Goal: Task Accomplishment & Management: Use online tool/utility

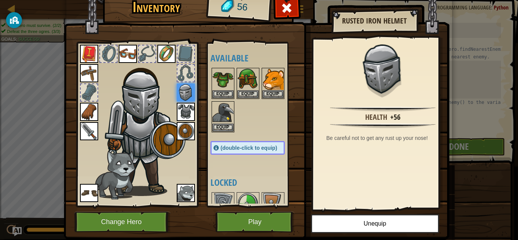
scroll to position [89, 0]
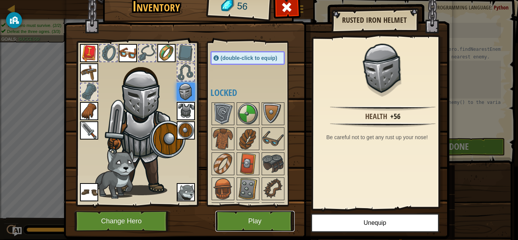
click at [252, 228] on button "Play" at bounding box center [254, 221] width 79 height 21
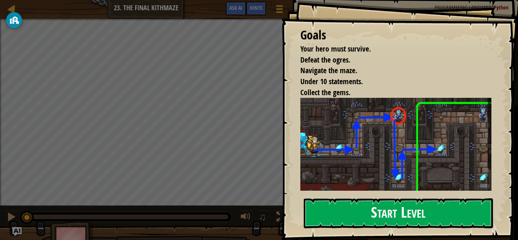
click at [367, 222] on button "Start Level" at bounding box center [398, 213] width 189 height 30
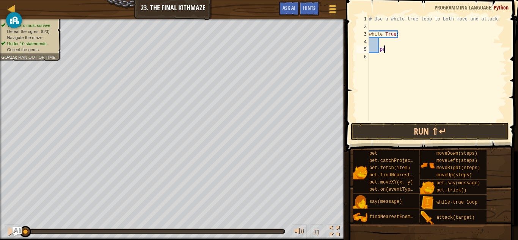
type textarea "p"
click at [356, 56] on div "1 2 3 4 5 6 # Use a while-true loop to both move and attack. while True : ההההה…" at bounding box center [431, 68] width 152 height 106
click at [381, 40] on div "# Use a while-true loop to both move and attack. while True :" at bounding box center [437, 75] width 139 height 121
type textarea "m"
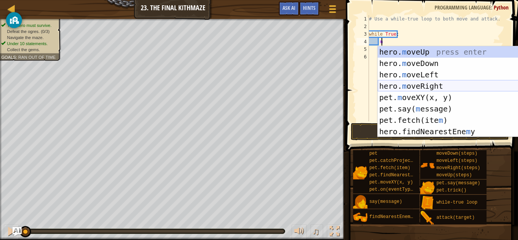
click at [428, 87] on div "hero. m oveUp press enter hero. m oveDown press enter hero. m oveLeft press ent…" at bounding box center [449, 103] width 143 height 114
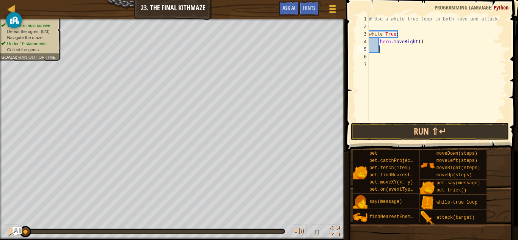
scroll to position [3, 0]
type textarea "m"
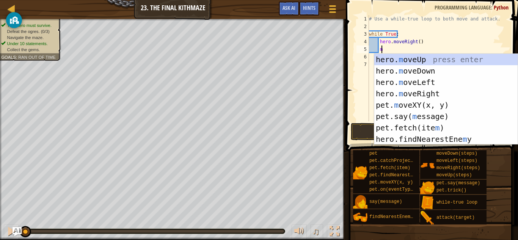
scroll to position [3, 1]
click at [414, 63] on div "hero. m oveUp press enter hero. m oveDown press enter hero. m oveLeft press ent…" at bounding box center [445, 111] width 143 height 114
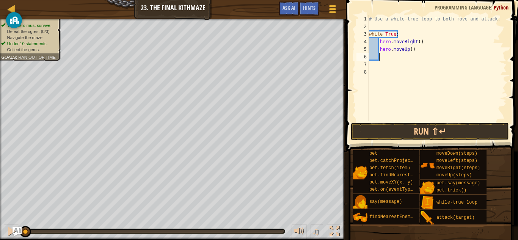
type textarea "a"
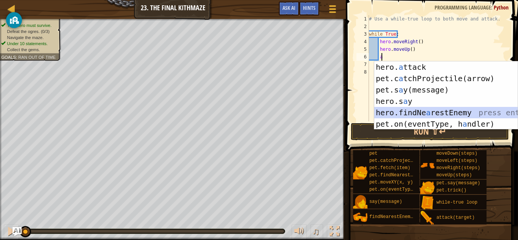
click at [445, 108] on div "hero. a ttack press enter pet.c a tchProjectile(arrow) press enter pet.s a y(me…" at bounding box center [445, 106] width 143 height 91
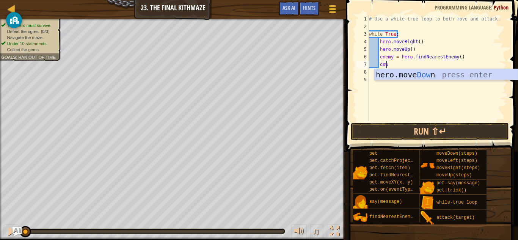
scroll to position [3, 1]
type textarea "down"
click at [415, 72] on div "hero.move Down press enter" at bounding box center [445, 86] width 143 height 34
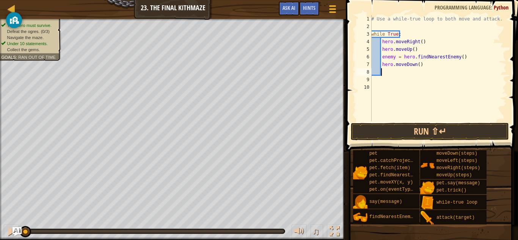
scroll to position [3, 0]
click at [417, 68] on div "# Use a while-true loop to both move and attack. while True : hero . moveRight …" at bounding box center [438, 75] width 137 height 121
type textarea "hero.moveDown(2)"
click at [391, 74] on div "# Use a while-true loop to both move and attack. while True : hero . moveRight …" at bounding box center [438, 75] width 137 height 121
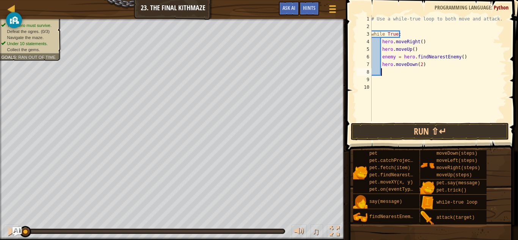
type textarea "u"
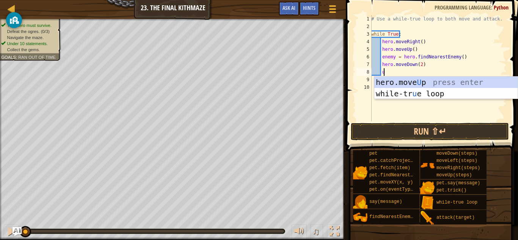
scroll to position [3, 1]
click at [401, 82] on div "hero.move U p press enter while-tr u e loop press enter" at bounding box center [445, 100] width 143 height 46
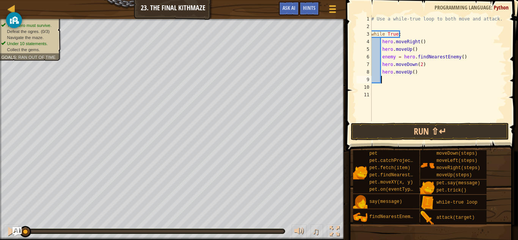
scroll to position [3, 0]
click at [403, 128] on button "Run ⇧↵" at bounding box center [430, 131] width 158 height 17
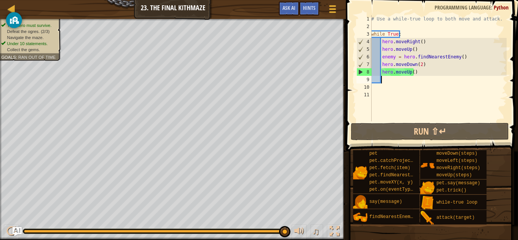
scroll to position [3, 1]
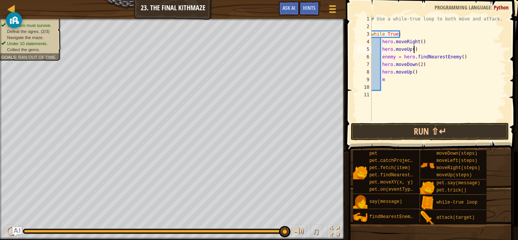
click at [451, 49] on div "# Use a while-true loop to both move and attack. while True : hero . moveRight …" at bounding box center [438, 75] width 137 height 121
click at [389, 83] on div "# Use a while-true loop to both move and attack. while True : hero . moveRight …" at bounding box center [438, 75] width 137 height 121
type textarea "mo"
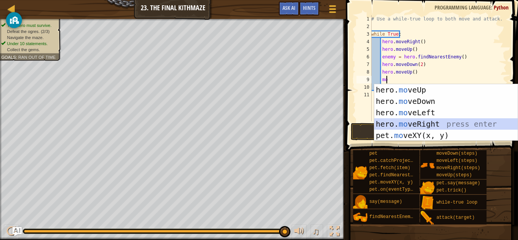
click at [426, 122] on div "hero. mo veUp press enter hero. mo veDown press enter hero. mo veLeft press ent…" at bounding box center [445, 124] width 143 height 80
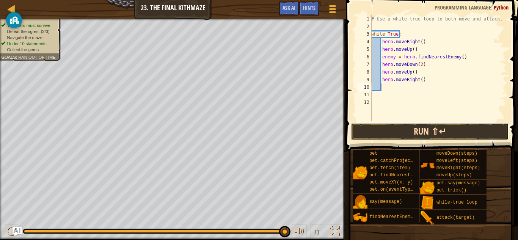
click at [416, 128] on button "Run ⇧↵" at bounding box center [430, 131] width 158 height 17
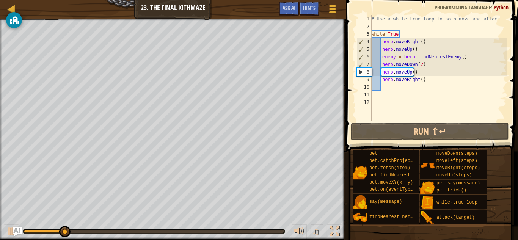
click at [422, 73] on div "# Use a while-true loop to both move and attack. while True : hero . moveRight …" at bounding box center [438, 75] width 137 height 121
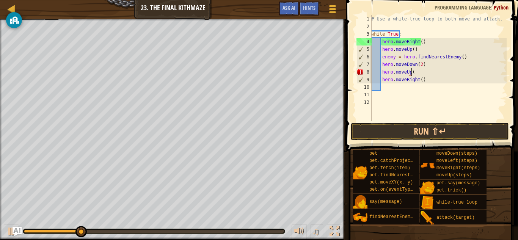
click at [412, 69] on div "# Use a while-true loop to both move and attack. while True : hero . moveRight …" at bounding box center [438, 75] width 137 height 121
type textarea "h"
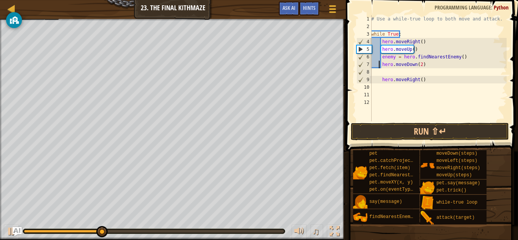
click at [380, 66] on div "# Use a while-true loop to both move and attack. while True : hero . moveRight …" at bounding box center [438, 75] width 137 height 121
click at [382, 80] on div "# Use a while-true loop to both move and attack. while True : hero . moveRight …" at bounding box center [438, 75] width 137 height 121
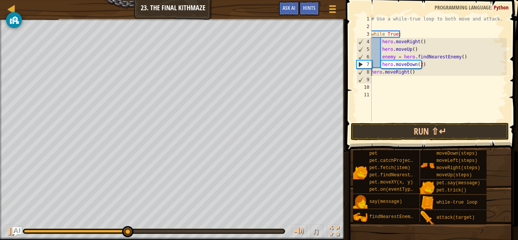
click at [373, 71] on div "# Use a while-true loop to both move and attack. while True : hero . moveRight …" at bounding box center [438, 75] width 137 height 121
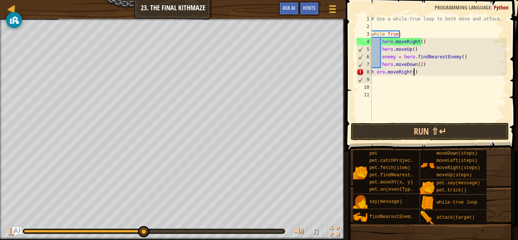
click at [427, 73] on div "# Use a while-true loop to both move and attack. while True : hero . moveRight …" at bounding box center [438, 75] width 137 height 121
click at [377, 71] on div "# Use a while-true loop to both move and attack. while True : hero . moveRight …" at bounding box center [438, 75] width 137 height 121
type textarea "hero.moveRight()"
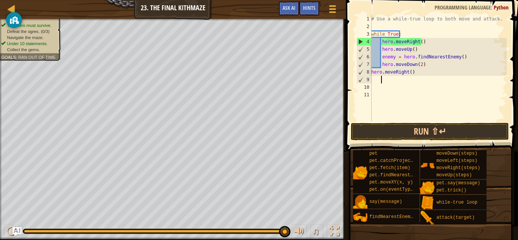
click at [417, 79] on div "# Use a while-true loop to both move and attack. while True : hero . moveRight …" at bounding box center [438, 75] width 137 height 121
click at [417, 68] on div "# Use a while-true loop to both move and attack. while True : hero . moveRight …" at bounding box center [438, 75] width 137 height 121
drag, startPoint x: 417, startPoint y: 68, endPoint x: 412, endPoint y: 75, distance: 8.7
click at [412, 75] on div "# Use a while-true loop to both move and attack. while True : hero . moveRight …" at bounding box center [438, 75] width 137 height 121
type textarea "h"
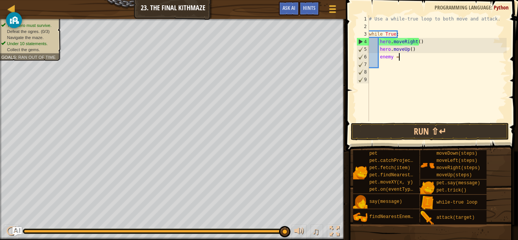
type textarea "e"
type textarea "h"
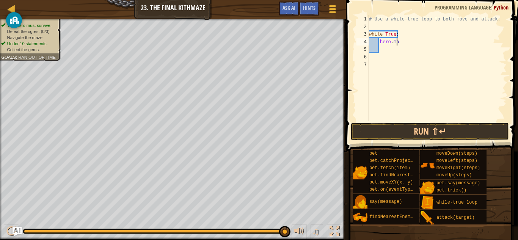
type textarea "h"
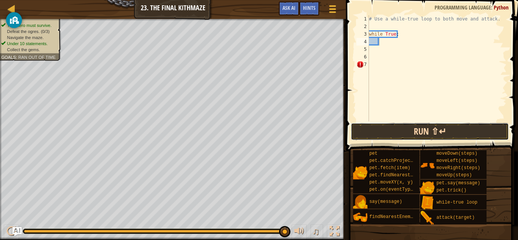
click at [385, 129] on button "Run ⇧↵" at bounding box center [430, 131] width 158 height 17
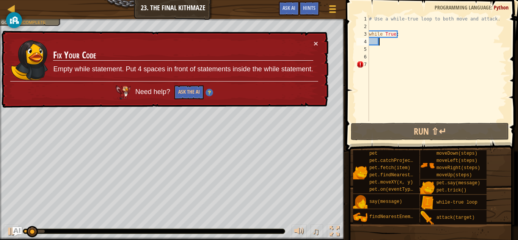
click at [381, 40] on div "# Use a while-true loop to both move and attack. while True :" at bounding box center [437, 75] width 139 height 121
click at [315, 42] on button "×" at bounding box center [316, 43] width 5 height 8
type textarea "h"
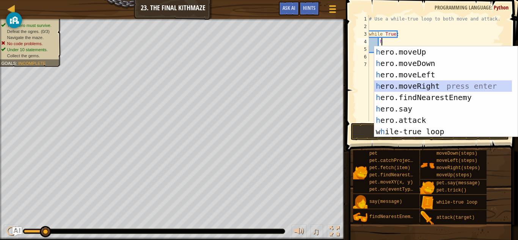
click at [448, 83] on div "h ero.moveUp press enter h ero.moveDown press enter h ero.moveLeft press enter …" at bounding box center [443, 103] width 138 height 114
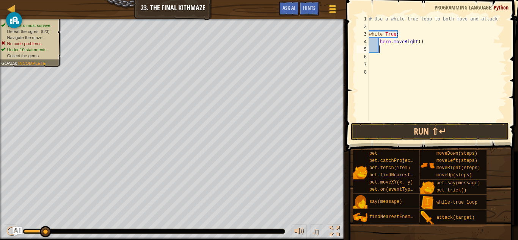
type textarea "h"
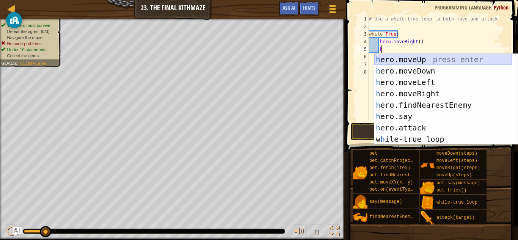
click at [410, 55] on div "h ero.moveUp press enter h ero.moveDown press enter h ero.moveLeft press enter …" at bounding box center [443, 111] width 138 height 114
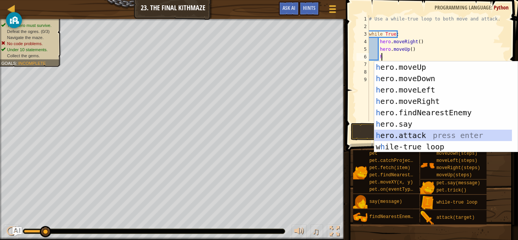
click at [434, 140] on div "h ero.moveUp press enter h ero.moveDown press enter h ero.moveLeft press enter …" at bounding box center [443, 118] width 138 height 114
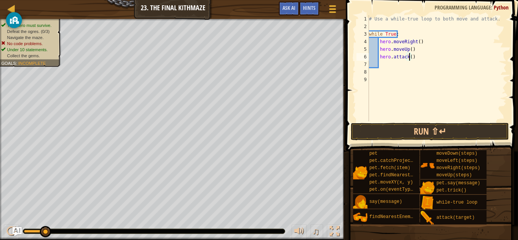
scroll to position [3, 3]
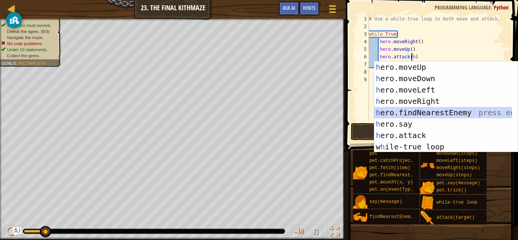
click at [431, 116] on div "h ero.moveUp press enter h ero.moveDown press enter h ero.moveLeft press enter …" at bounding box center [443, 118] width 138 height 114
type textarea "hero.attack(hero.findNearestEnemy())"
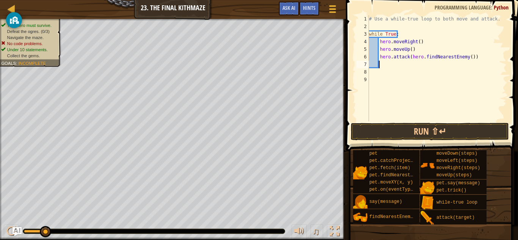
click at [391, 67] on div "# Use a while-true loop to both move and attack. while True : hero . moveRight …" at bounding box center [437, 75] width 139 height 121
type textarea "h"
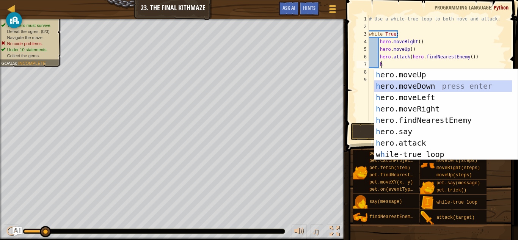
click at [423, 83] on div "h ero.moveUp press enter h ero.moveDown press enter h ero.moveLeft press enter …" at bounding box center [443, 126] width 138 height 114
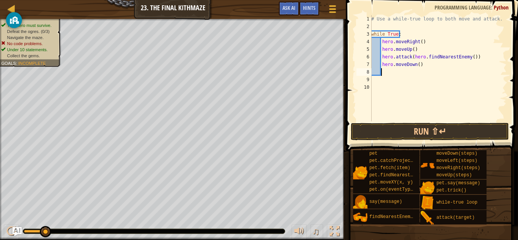
type textarea "h"
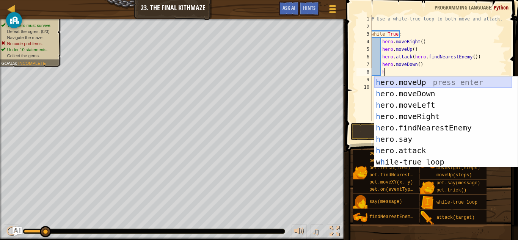
click at [408, 80] on div "h ero.moveUp press enter h ero.moveDown press enter h ero.moveLeft press enter …" at bounding box center [443, 134] width 138 height 114
